Goal: Find specific page/section: Find specific page/section

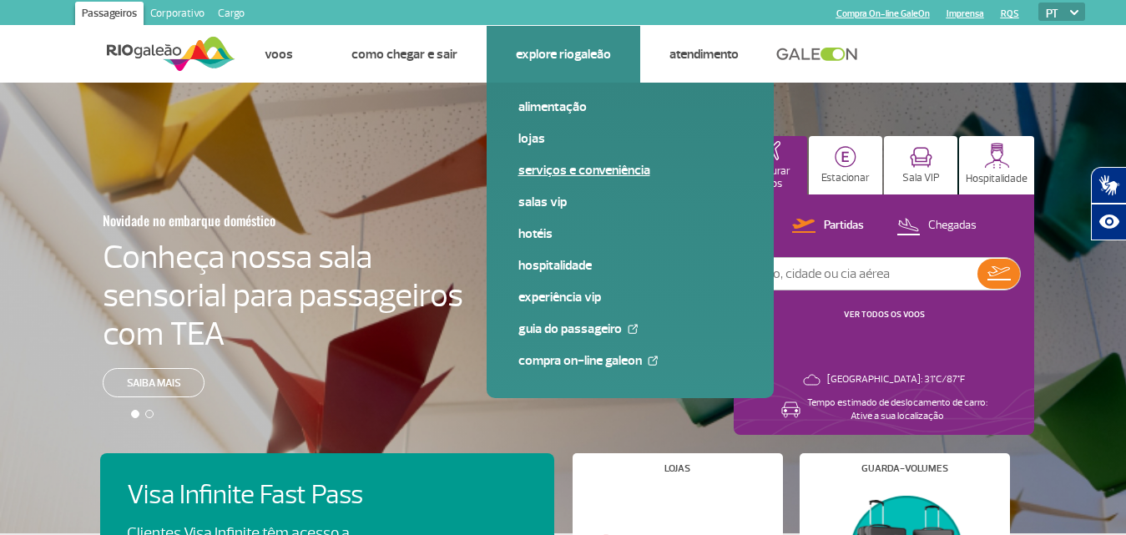
click at [619, 171] on link "Serviços e Conveniência" at bounding box center [630, 170] width 224 height 18
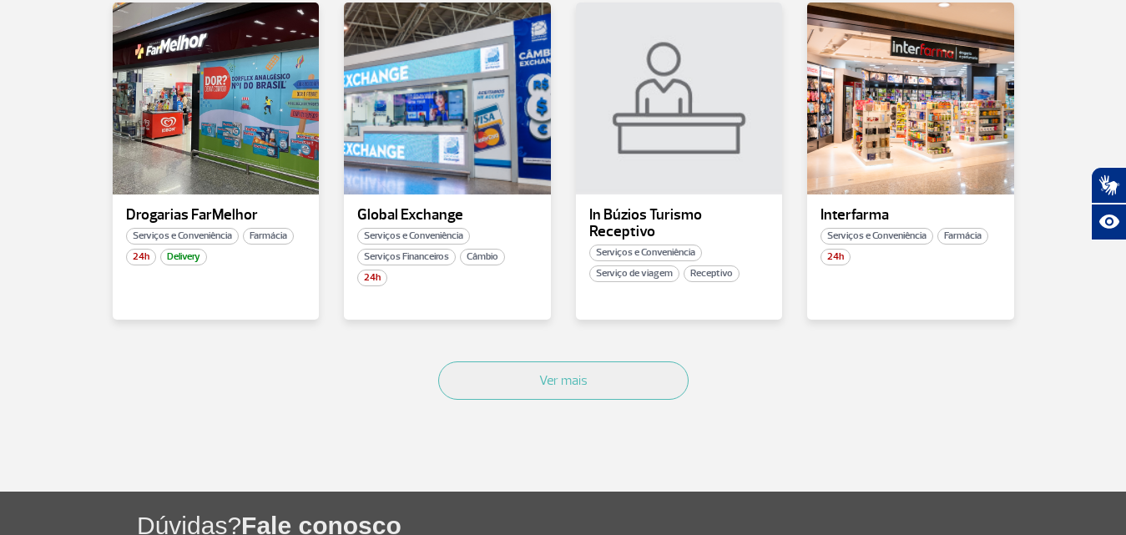
scroll to position [1085, 0]
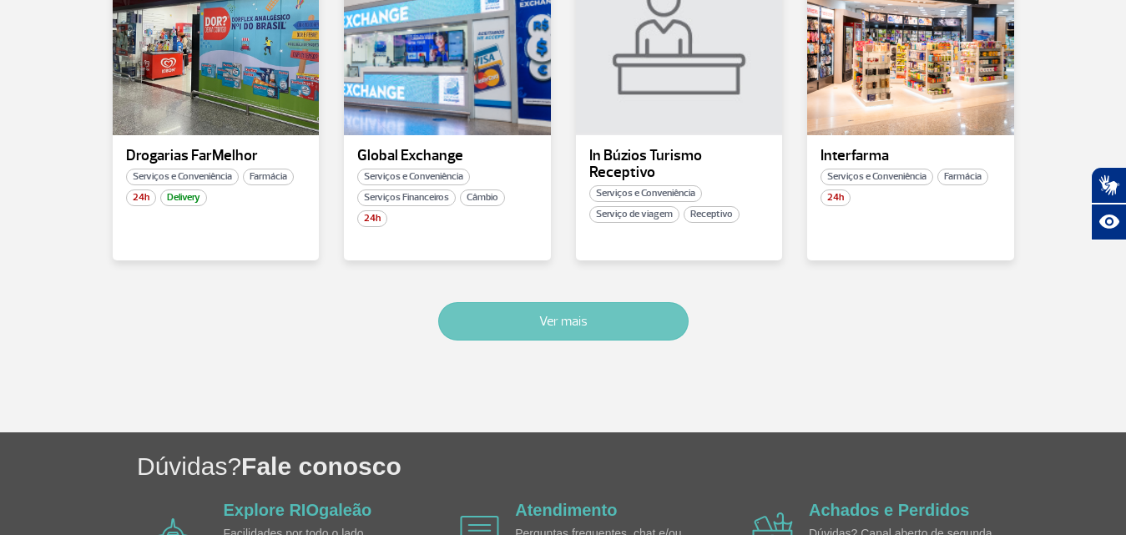
click at [569, 321] on button "Ver mais" at bounding box center [563, 321] width 250 height 38
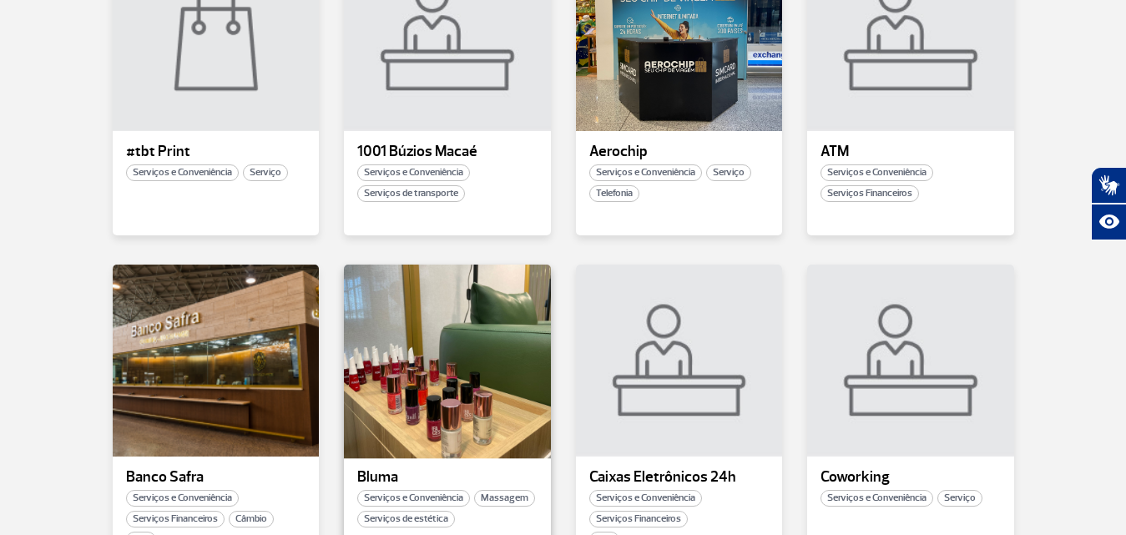
scroll to position [0, 0]
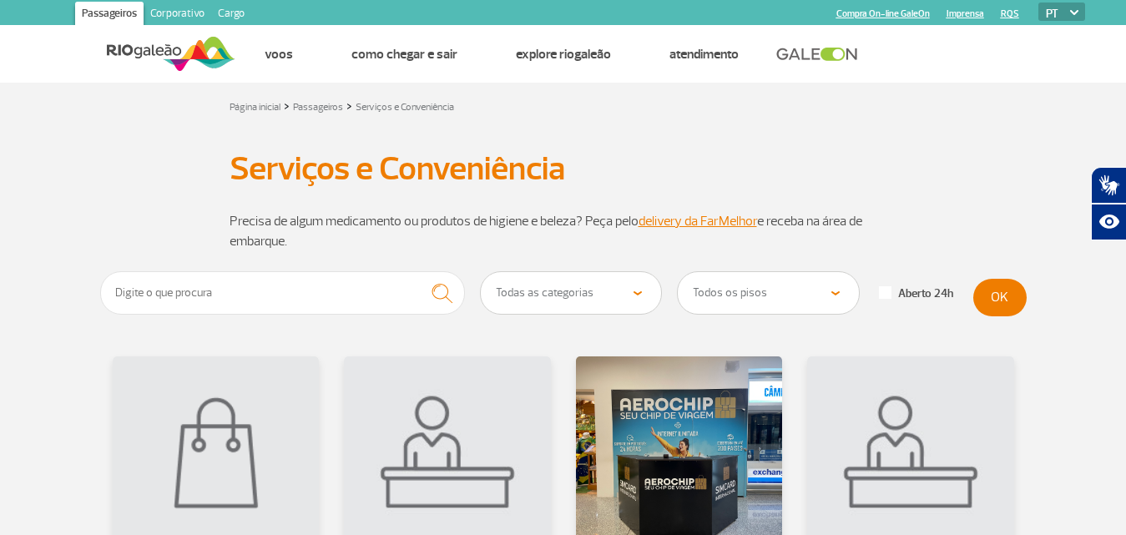
click at [603, 304] on select "Todas as categorias Conveniência Serviços Financeiros Farmácia Massagem Serviço…" at bounding box center [571, 293] width 181 height 42
select select "30"
click at [481, 272] on select "Todas as categorias Conveniência Serviços Financeiros Farmácia Massagem Serviço…" at bounding box center [571, 293] width 181 height 42
click at [999, 303] on button "OK" at bounding box center [1000, 298] width 53 height 38
